Goal: Information Seeking & Learning: Learn about a topic

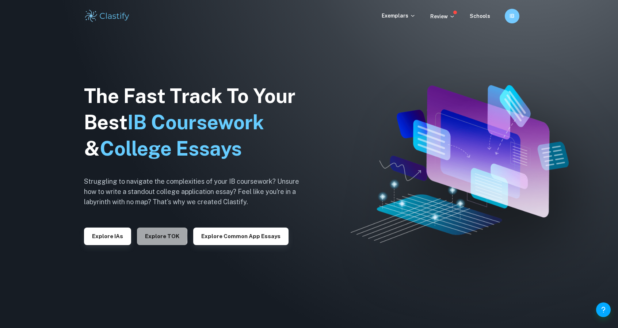
click at [145, 235] on button "Explore TOK" at bounding box center [162, 236] width 50 height 18
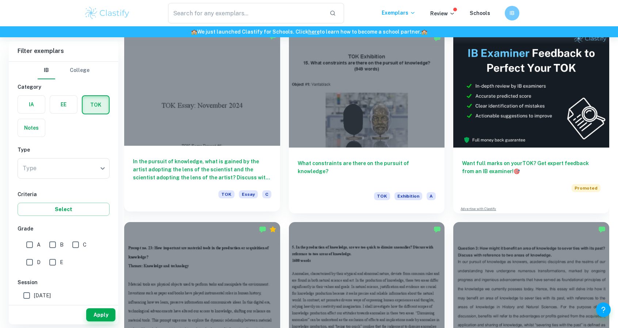
scroll to position [183, 0]
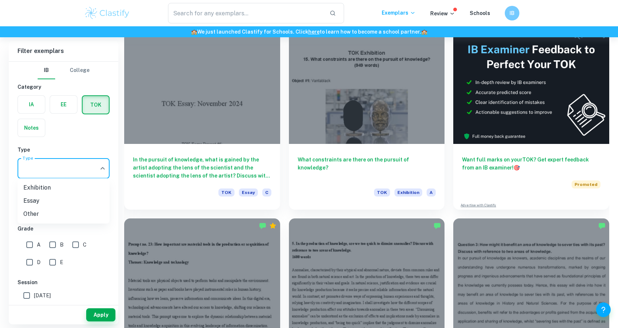
click at [75, 171] on body "We value your privacy We use cookies to enhance your browsing experience, serve…" at bounding box center [309, 18] width 618 height 328
click at [70, 199] on li "Essay" at bounding box center [64, 200] width 92 height 13
type input "Essay"
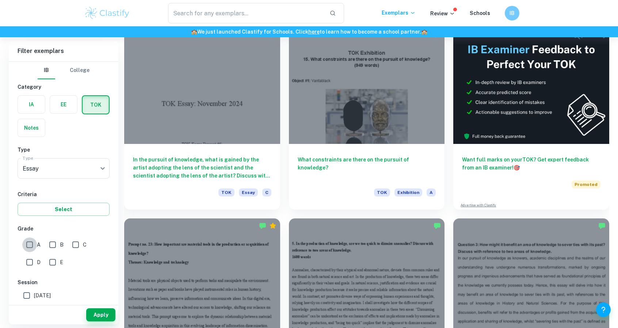
click at [32, 242] on input "A" at bounding box center [29, 244] width 15 height 15
checkbox input "true"
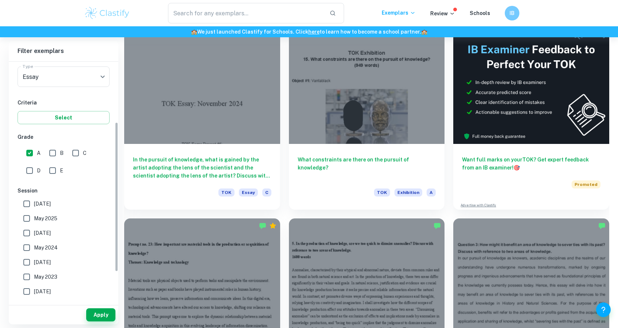
scroll to position [99, 0]
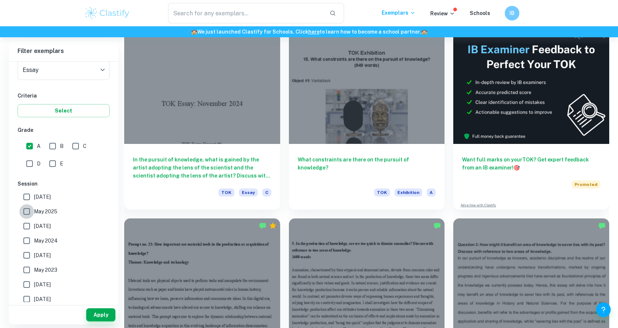
click at [30, 211] on input "May 2025" at bounding box center [26, 211] width 15 height 15
checkbox input "true"
click at [26, 193] on input "[DATE]" at bounding box center [26, 196] width 15 height 15
checkbox input "true"
click at [101, 313] on button "Apply" at bounding box center [100, 314] width 29 height 13
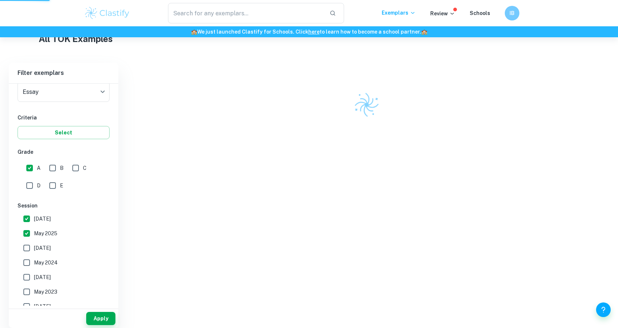
scroll to position [140, 0]
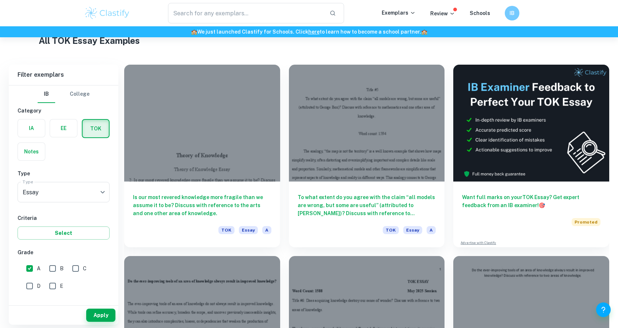
scroll to position [182, 0]
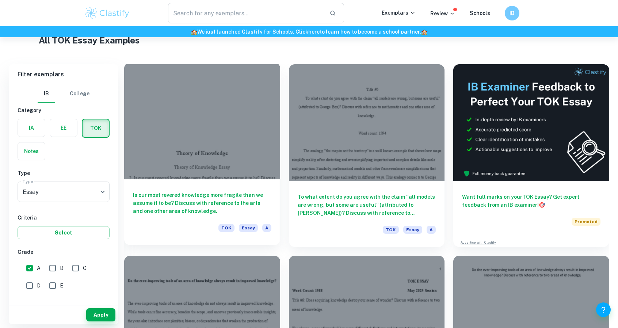
click at [233, 187] on div "Is our most revered knowledge more fragile than we assume it to be? Discuss wit…" at bounding box center [202, 212] width 156 height 66
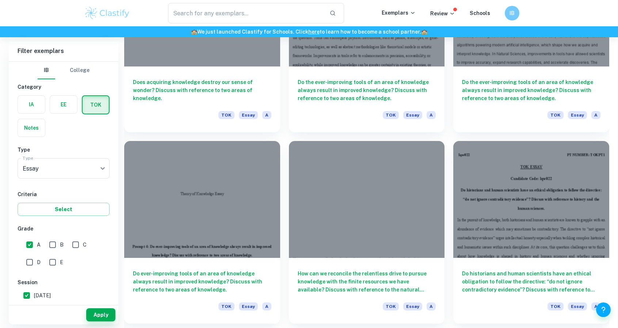
scroll to position [1460, 0]
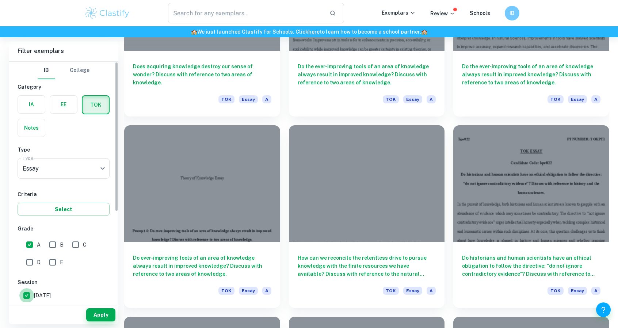
click at [30, 294] on input "[DATE]" at bounding box center [26, 295] width 15 height 15
checkbox input "false"
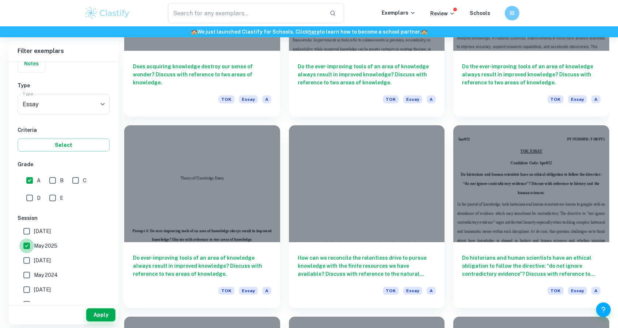
click at [26, 243] on input "May 2025" at bounding box center [26, 245] width 15 height 15
checkbox input "false"
click at [99, 317] on button "Apply" at bounding box center [100, 314] width 29 height 13
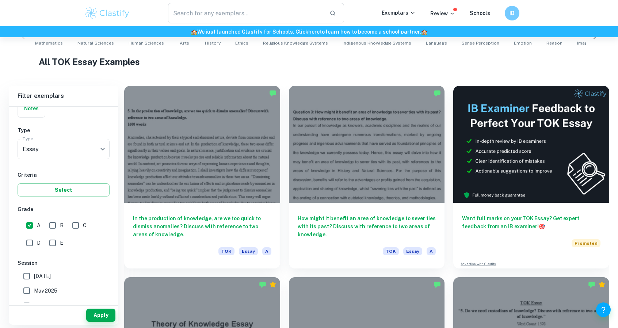
scroll to position [161, 0]
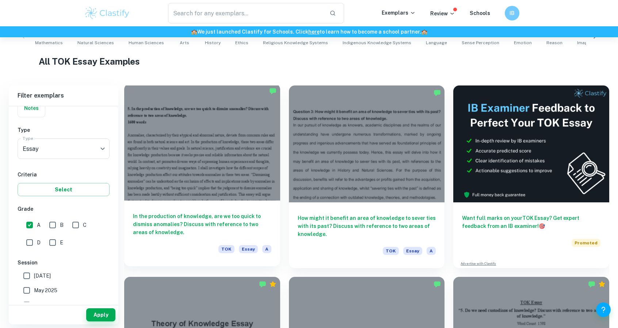
click at [226, 187] on div at bounding box center [202, 142] width 156 height 117
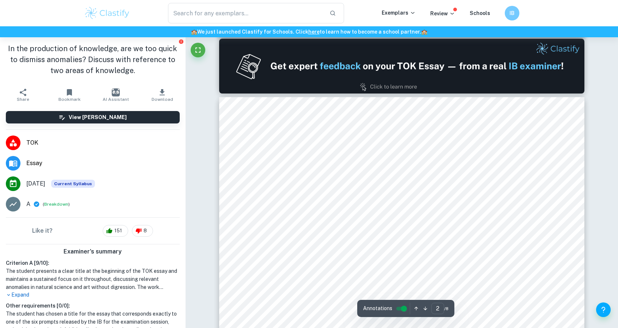
type input "1"
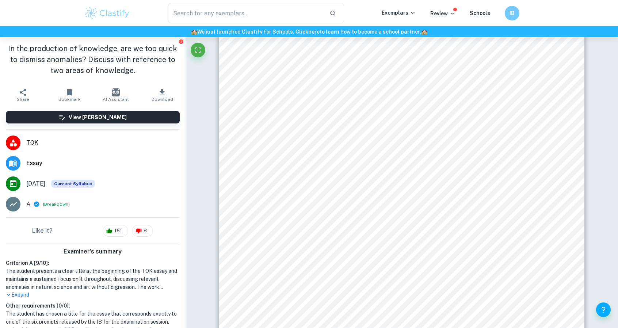
scroll to position [99, 0]
click at [244, 136] on div "5. In the production of knowledge, are we too quick to dismiss anomalies? Discu…" at bounding box center [401, 182] width 365 height 472
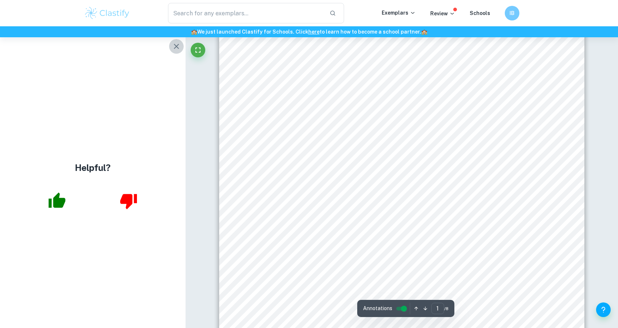
click at [174, 49] on icon "button" at bounding box center [176, 46] width 9 height 9
